Goal: Check status: Check status

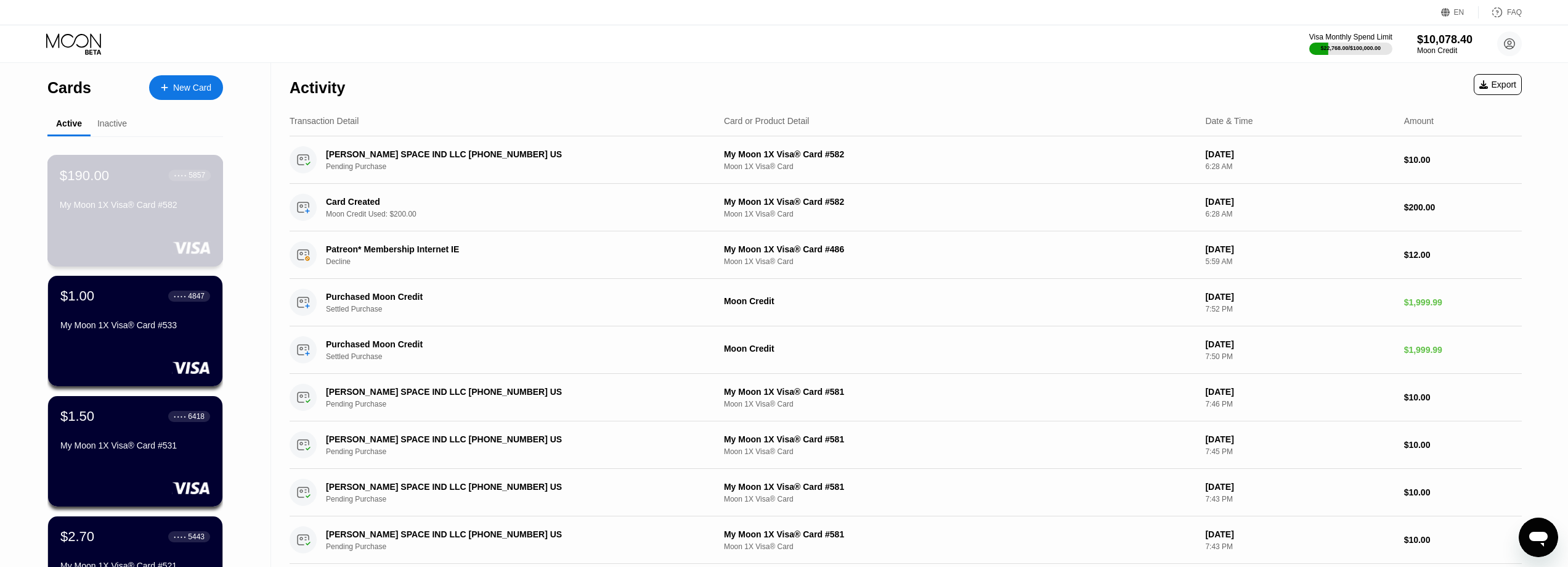
click at [131, 201] on div "$190.00 ● ● ● ● 5857 My Moon 1X Visa® Card #582" at bounding box center [135, 191] width 151 height 47
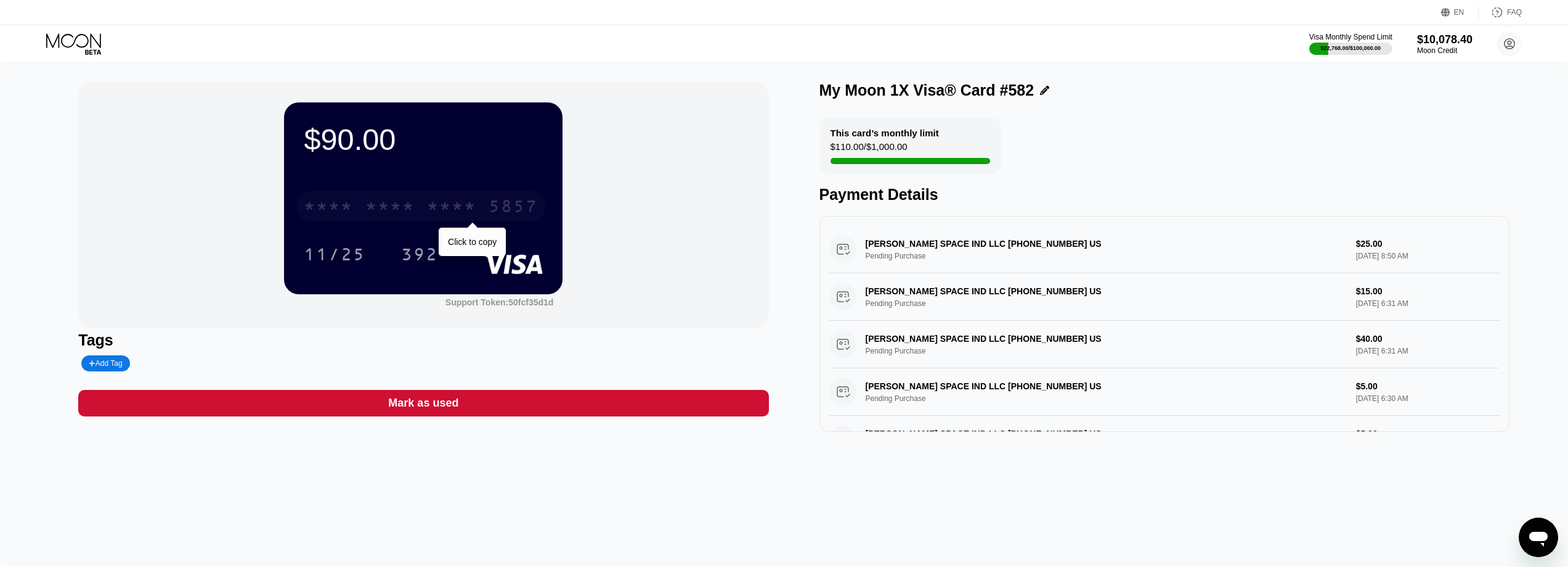
click at [343, 208] on div "* * * *" at bounding box center [328, 207] width 49 height 19
click at [68, 48] on icon at bounding box center [75, 44] width 57 height 22
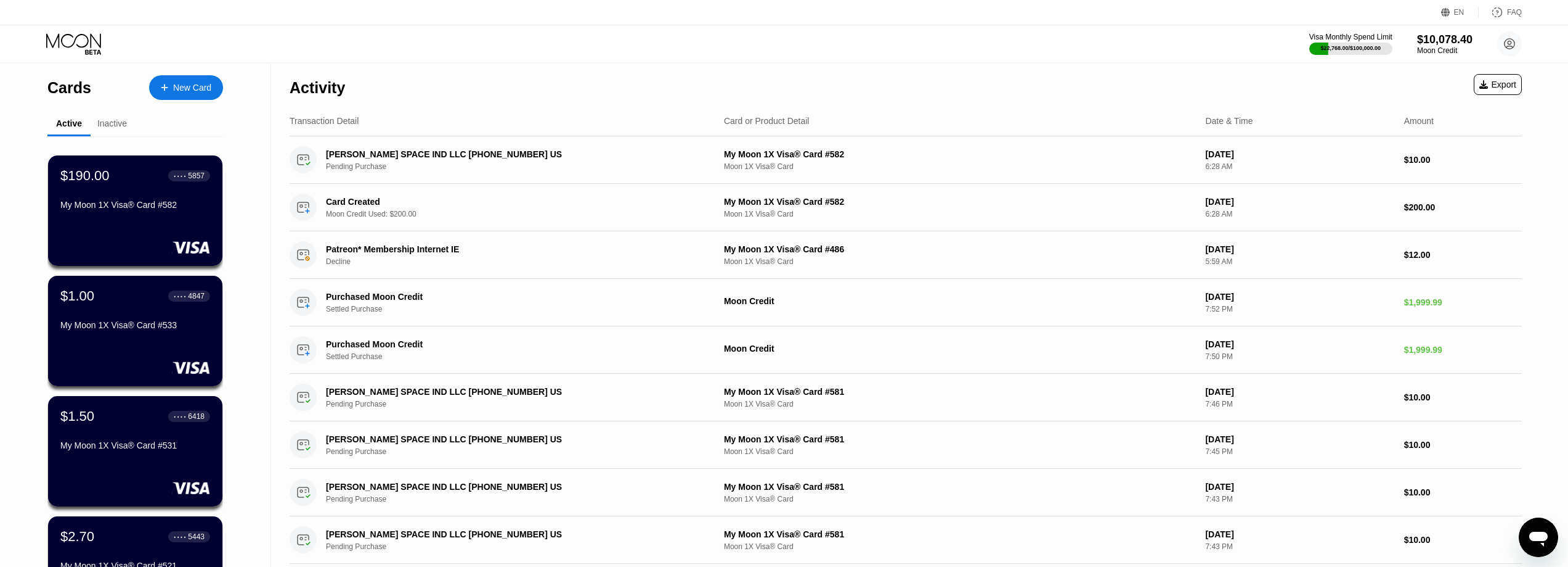
click at [123, 215] on div "My Moon 1X Visa® Card #582" at bounding box center [135, 207] width 149 height 15
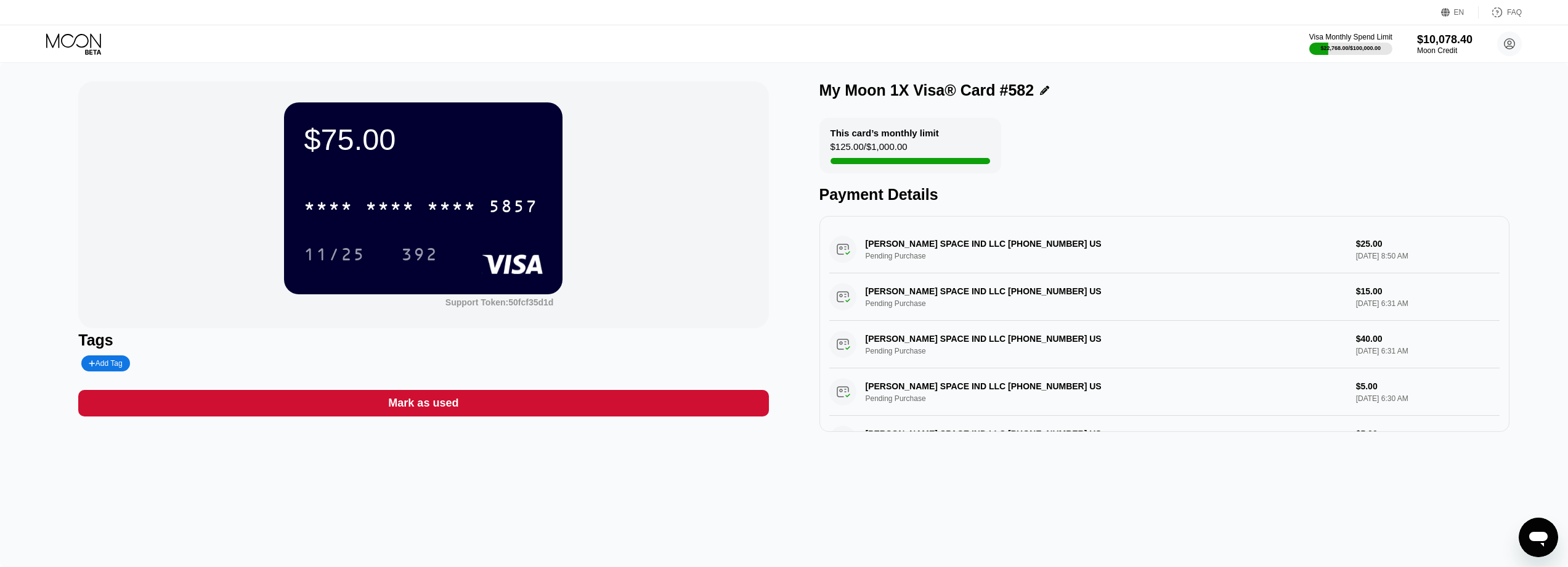
click at [84, 38] on icon at bounding box center [75, 44] width 57 height 22
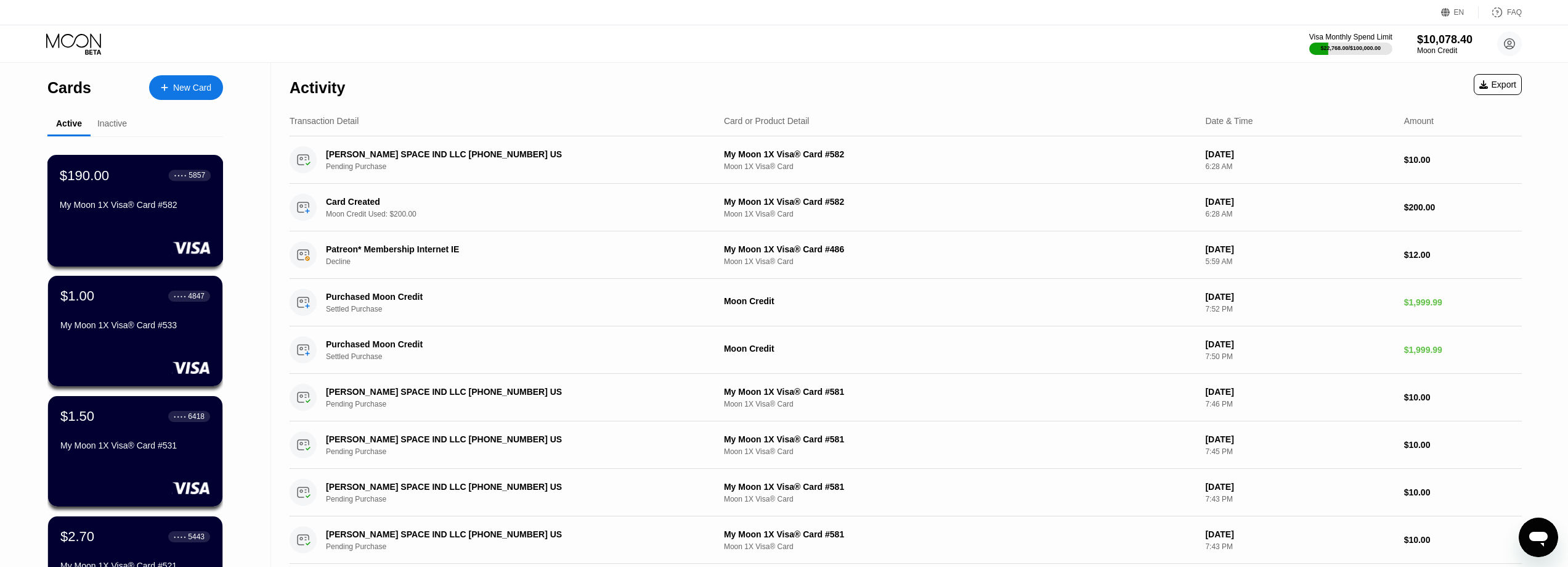
click at [113, 198] on div "$190.00 ● ● ● ● 5857 My Moon 1X Visa® Card #582" at bounding box center [135, 191] width 151 height 47
